Goal: Task Accomplishment & Management: Use online tool/utility

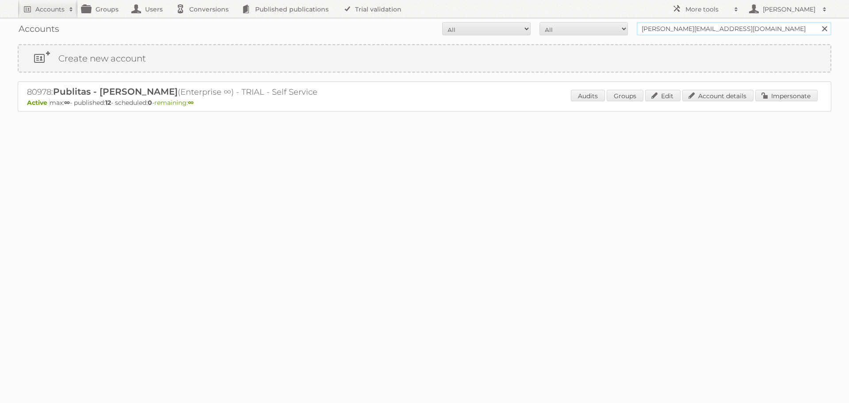
drag, startPoint x: 714, startPoint y: 27, endPoint x: 599, endPoint y: 27, distance: 114.9
click at [599, 27] on form "All Active Expired Pending All Paid Trials Self service iliana@publitas.com Sea…" at bounding box center [424, 28] width 813 height 13
type input "ikea communications"
click at [817, 22] on input "Search" at bounding box center [823, 28] width 13 height 13
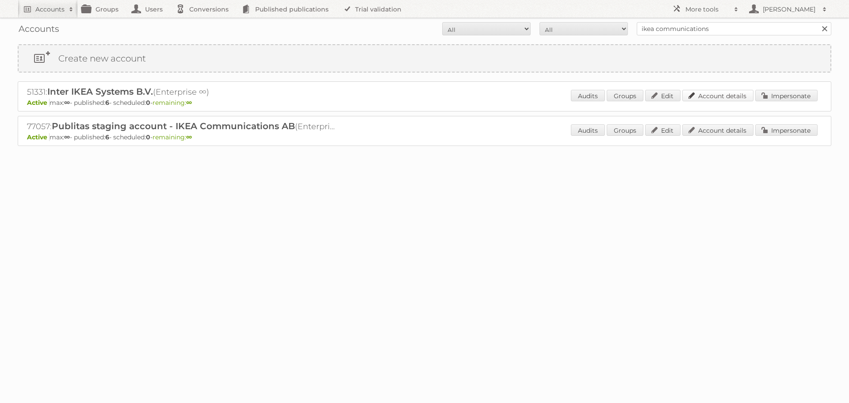
click at [718, 95] on link "Account details" at bounding box center [717, 95] width 71 height 11
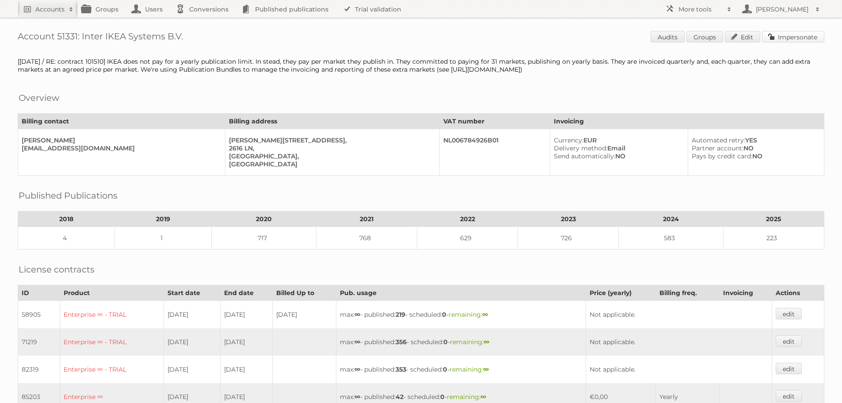
click at [802, 36] on link "Impersonate" at bounding box center [793, 36] width 62 height 11
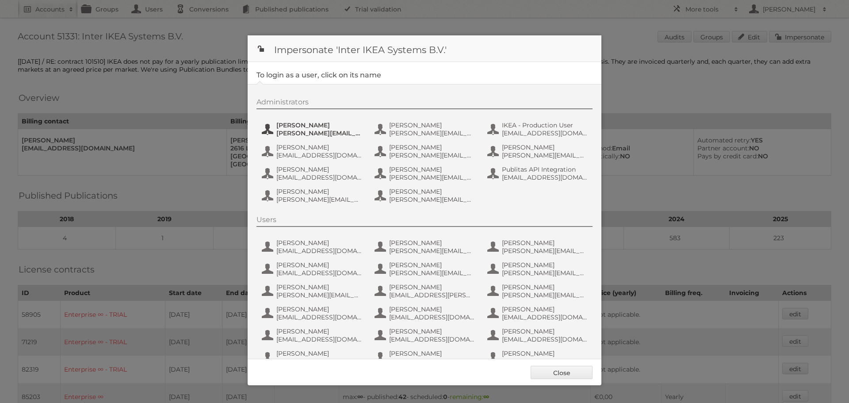
click at [309, 124] on span "Andreas Olofsson" at bounding box center [319, 125] width 86 height 8
